Goal: Task Accomplishment & Management: Complete application form

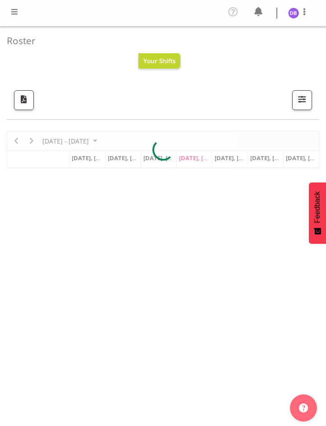
click at [14, 10] on span at bounding box center [14, 11] width 11 height 11
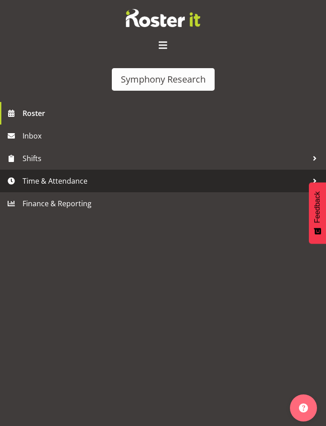
click at [59, 181] on span "Time & Attendance" at bounding box center [165, 181] width 285 height 14
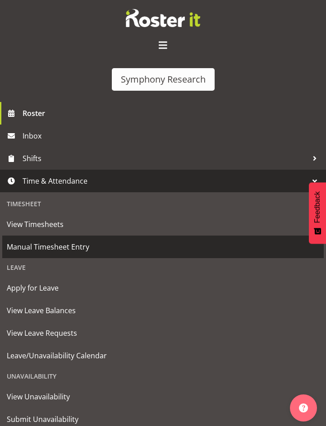
click at [56, 243] on span "Manual Timesheet Entry" at bounding box center [163, 247] width 312 height 14
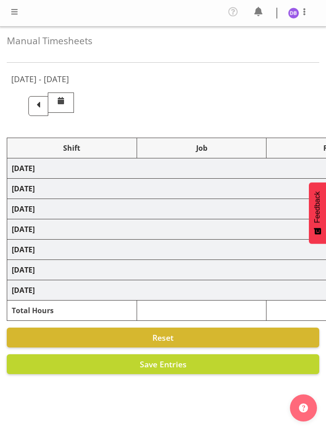
select select "26078"
select select "9636"
select select "47"
select select "26078"
select select "9426"
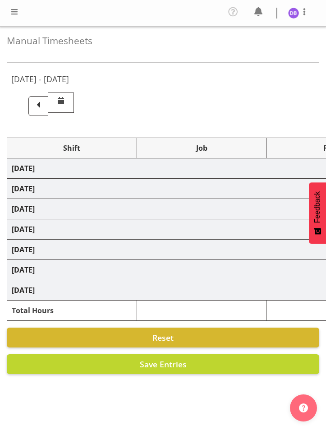
select select "47"
select select "26078"
select select "9636"
select select "47"
select select "26078"
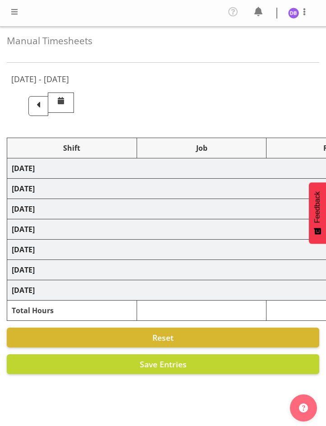
select select "9426"
select select "47"
select select "48116"
select select "9636"
select select "47"
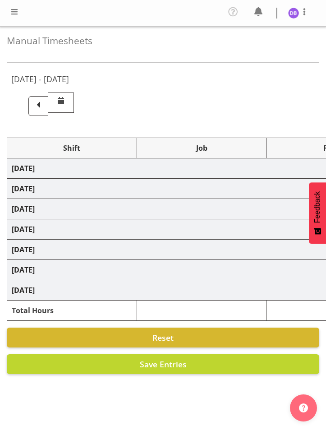
select select "56692"
select select "10499"
select select "47"
select select "26078"
select select "9636"
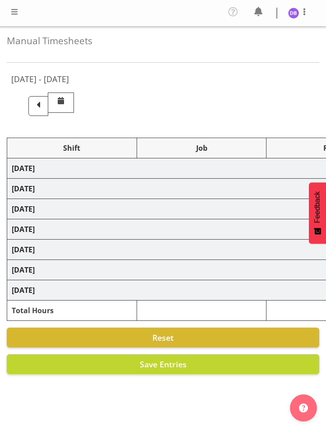
select select "47"
select select "48116"
select select "10574"
select select "48116"
select select "10499"
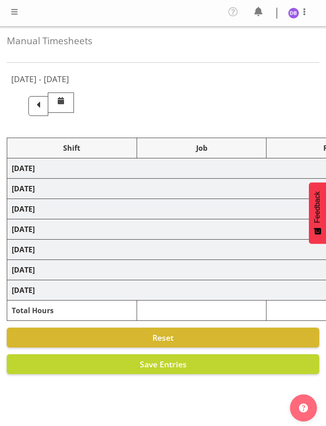
select select "47"
select select "48116"
select select "10499"
select select "47"
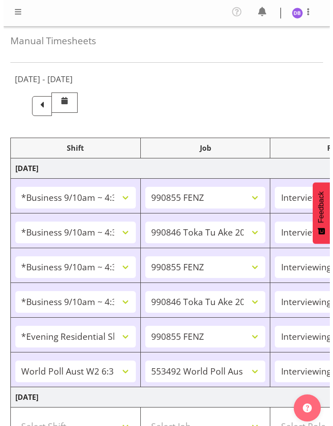
scroll to position [256, 0]
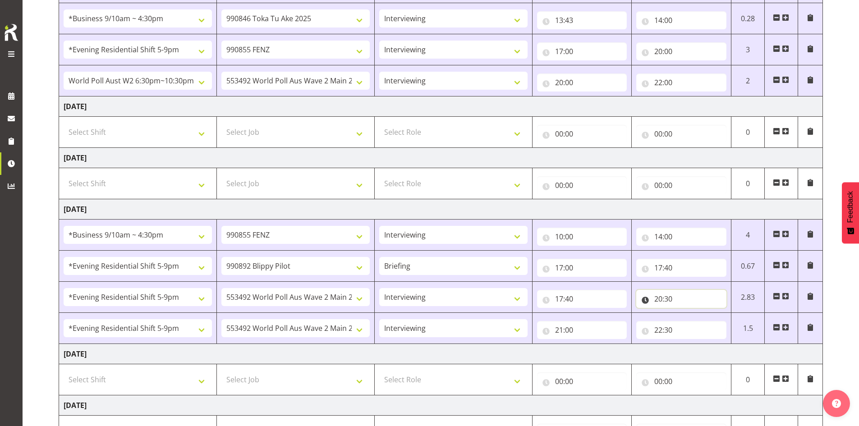
click at [325, 300] on input "20:30" at bounding box center [681, 299] width 90 height 18
click at [325, 321] on select "00 01 02 03 04 05 06 07 08 09 10 11 12 13 14 15 16 17 18 19 20 21 22 23" at bounding box center [697, 322] width 20 height 18
select select "22"
type input "22:30"
click at [325, 299] on input "22:30" at bounding box center [681, 299] width 90 height 18
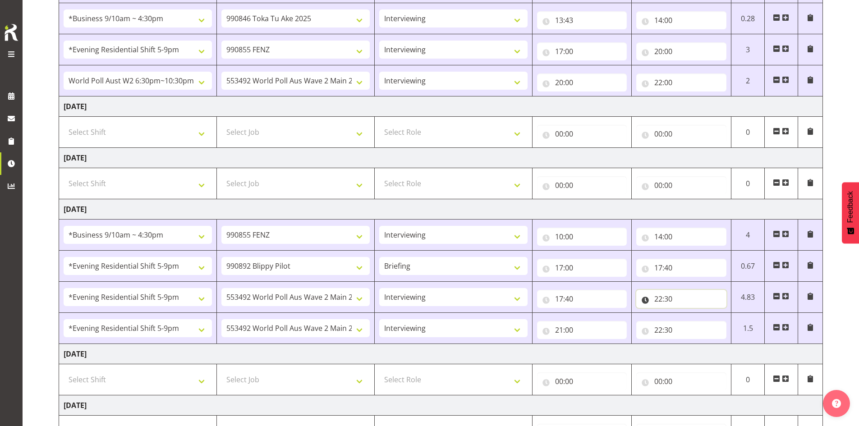
click at [325, 299] on input "22:30" at bounding box center [681, 299] width 90 height 18
click at [325, 321] on select "00 01 02 03 04 05 06 07 08 09 10 11 12 13 14 15 16 17 18 19 20 21 22 23 24 25 2…" at bounding box center [721, 322] width 20 height 18
select select "0"
click at [325, 313] on select "00 01 02 03 04 05 06 07 08 09 10 11 12 13 14 15 16 17 18 19 20 21 22 23 24 25 2…" at bounding box center [721, 322] width 20 height 18
type input "22:00"
